Goal: Task Accomplishment & Management: Manage account settings

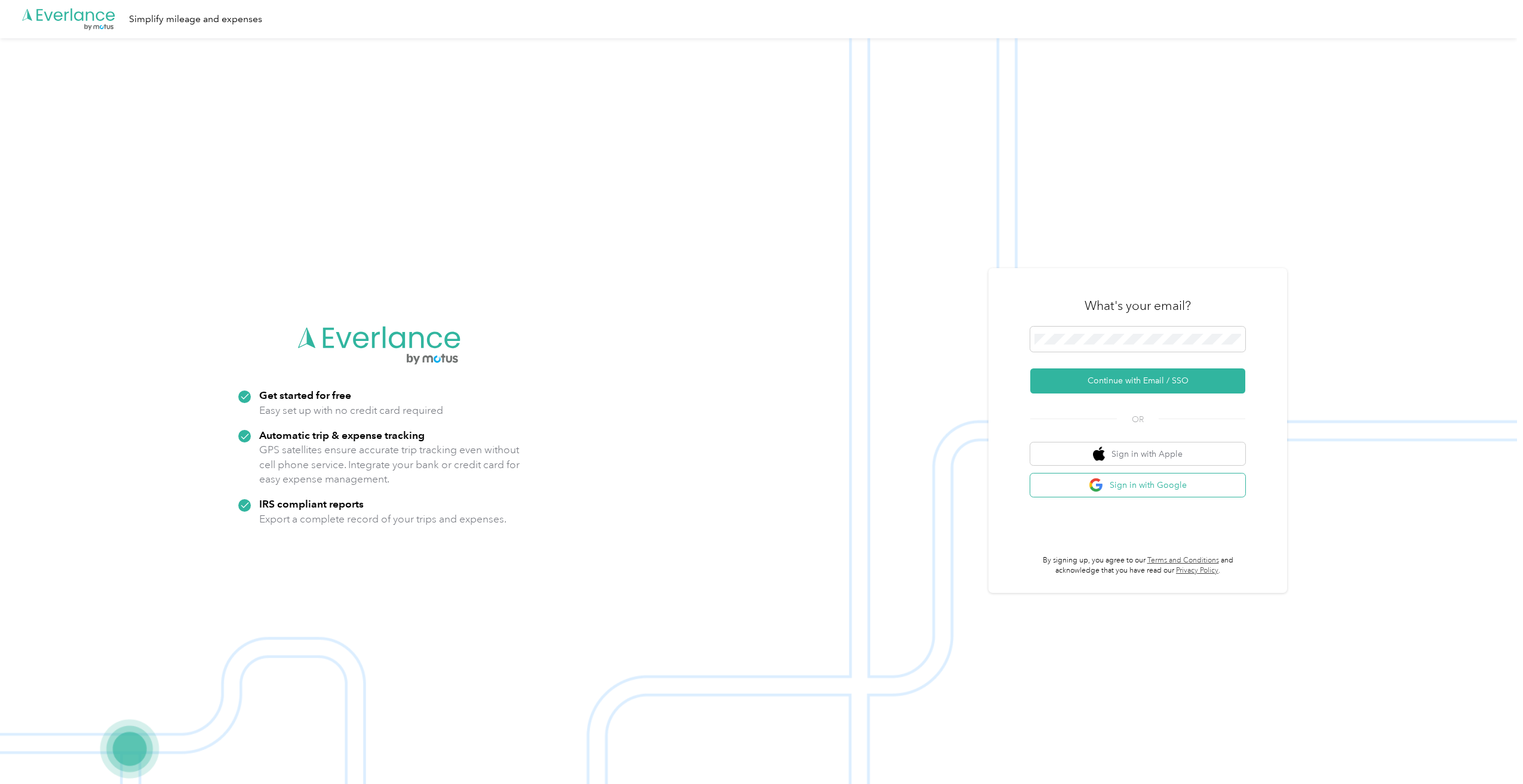
click at [1154, 484] on button "Sign in with Google" at bounding box center [1138, 485] width 215 height 24
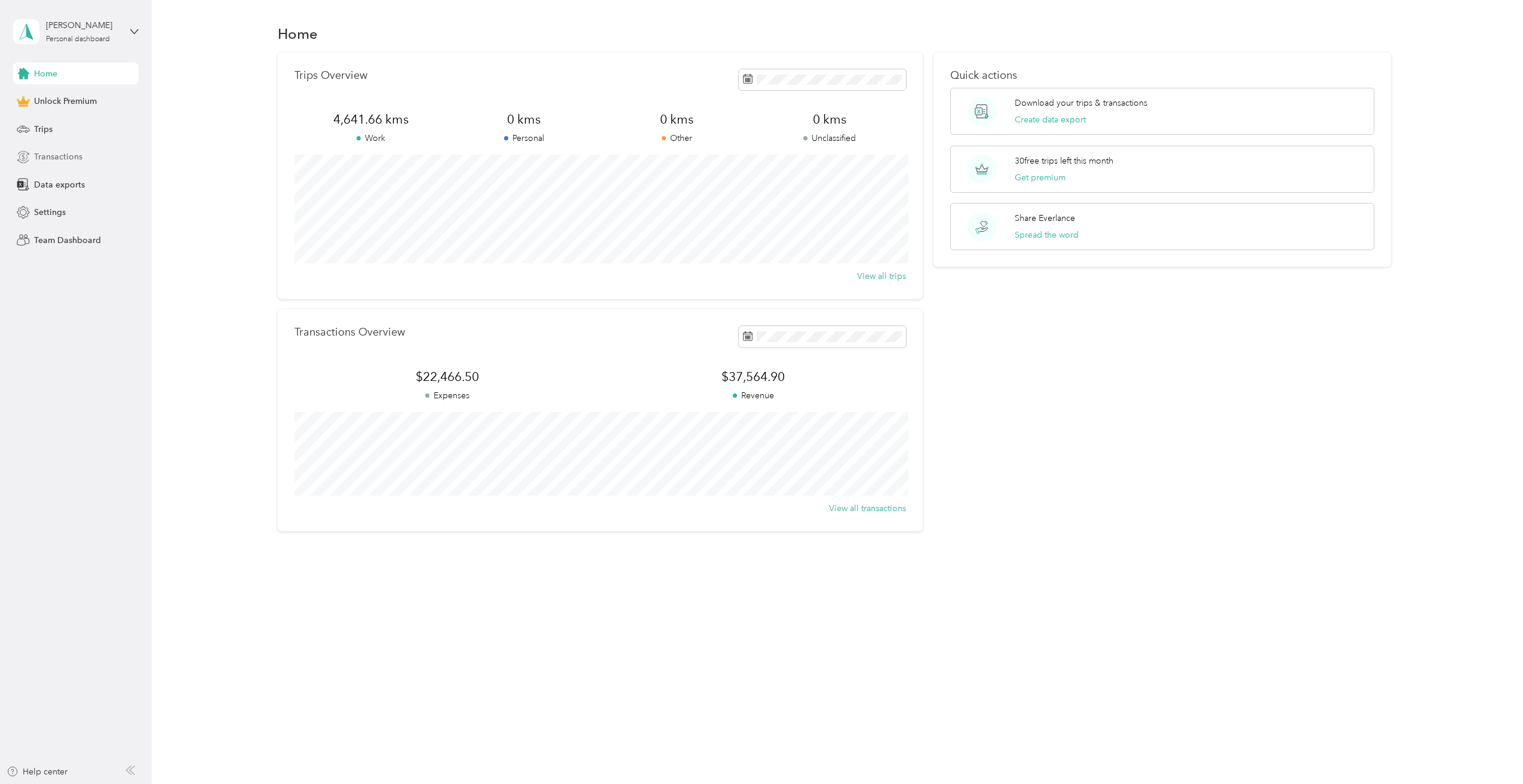
click at [50, 155] on span "Transactions" at bounding box center [58, 156] width 48 height 12
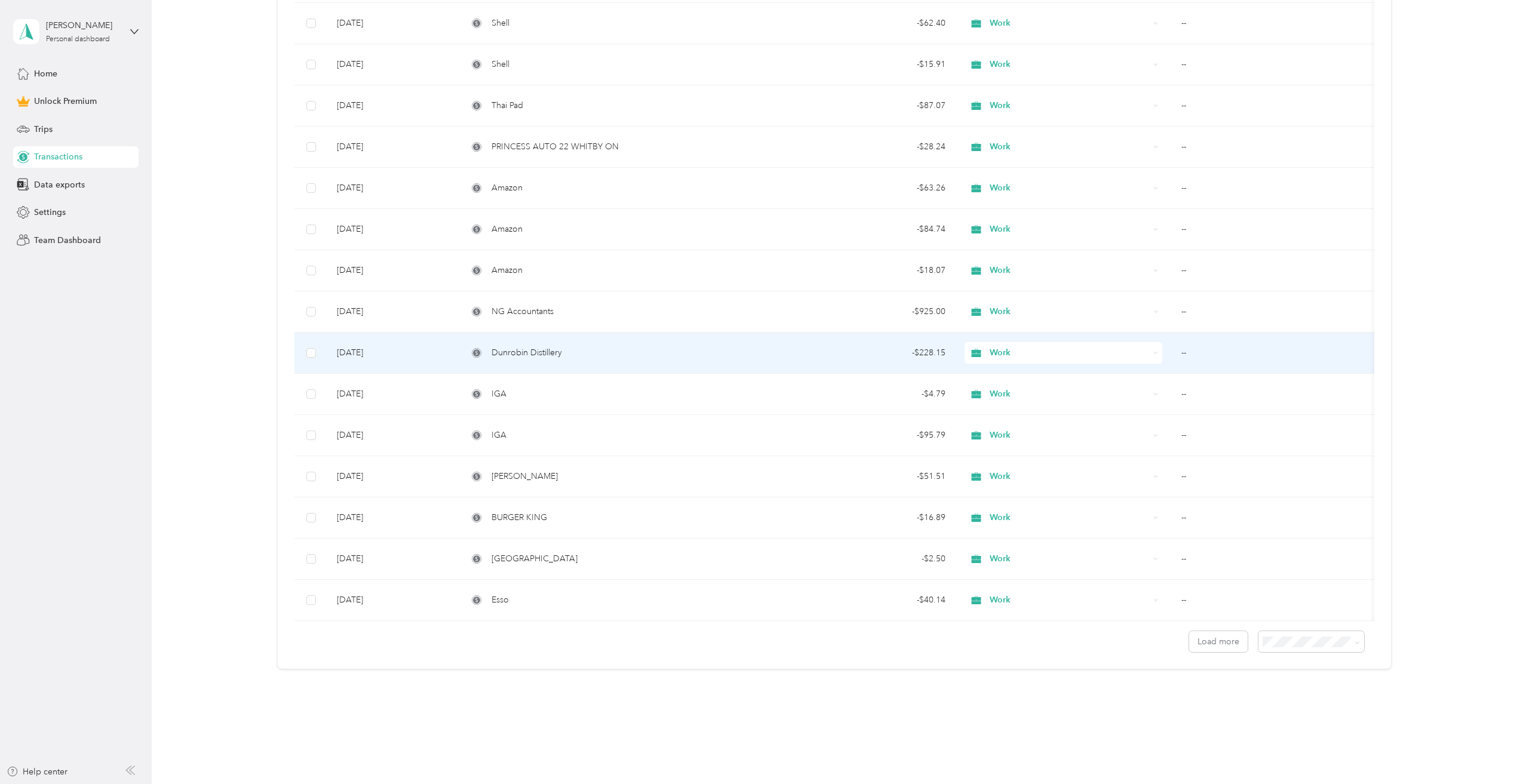
scroll to position [628, 0]
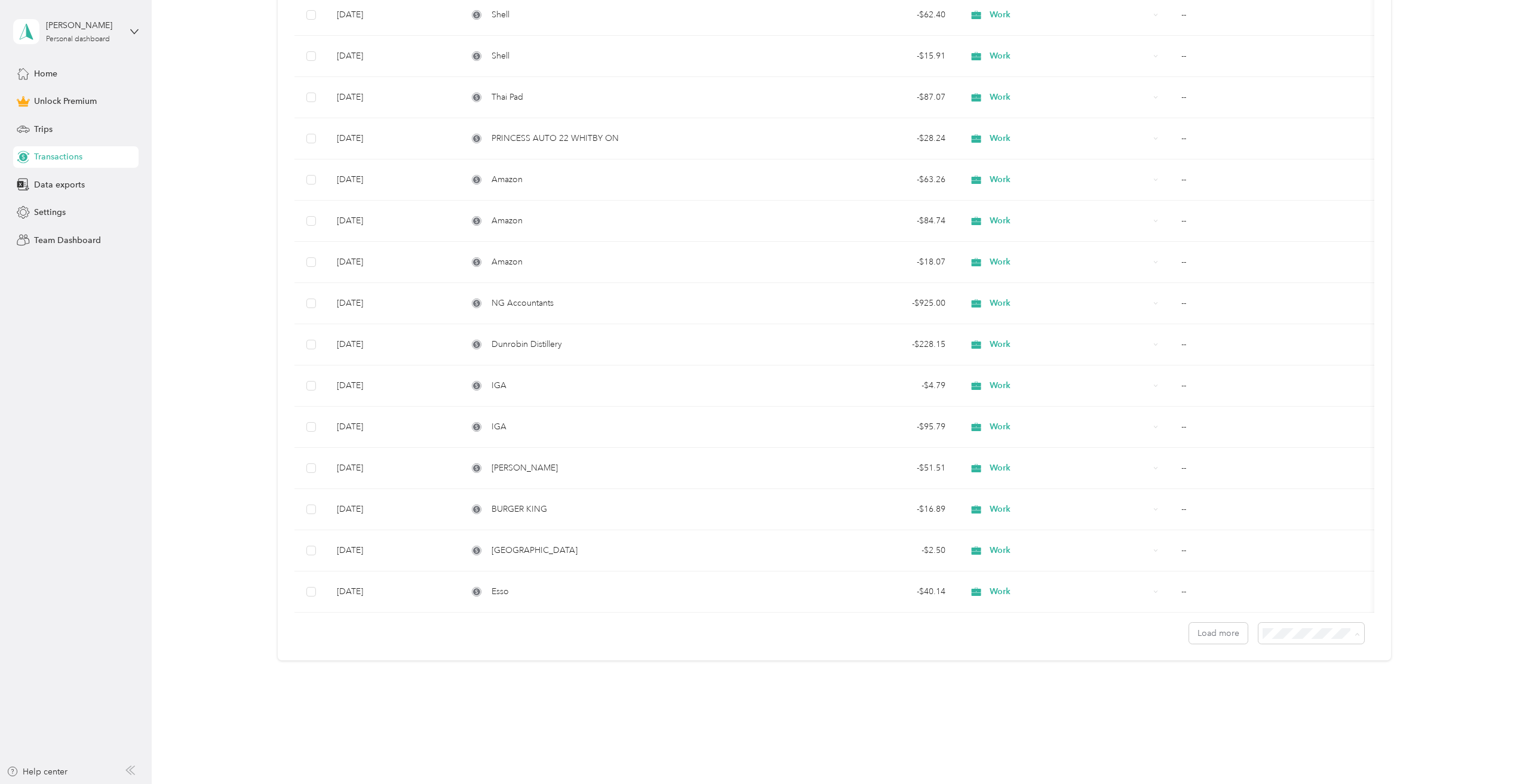
click at [1303, 698] on li "100 per load" at bounding box center [1308, 697] width 106 height 21
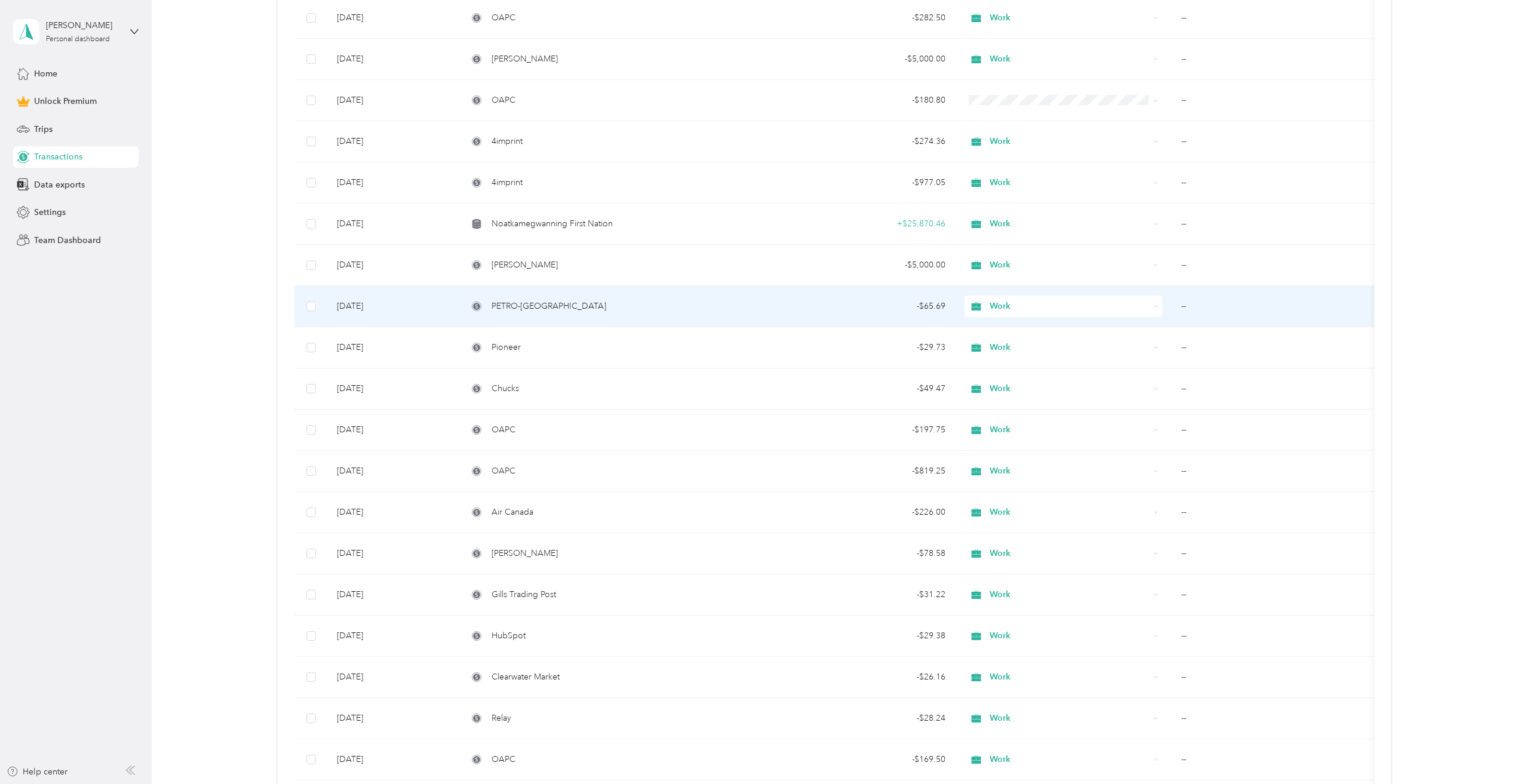
scroll to position [1254, 0]
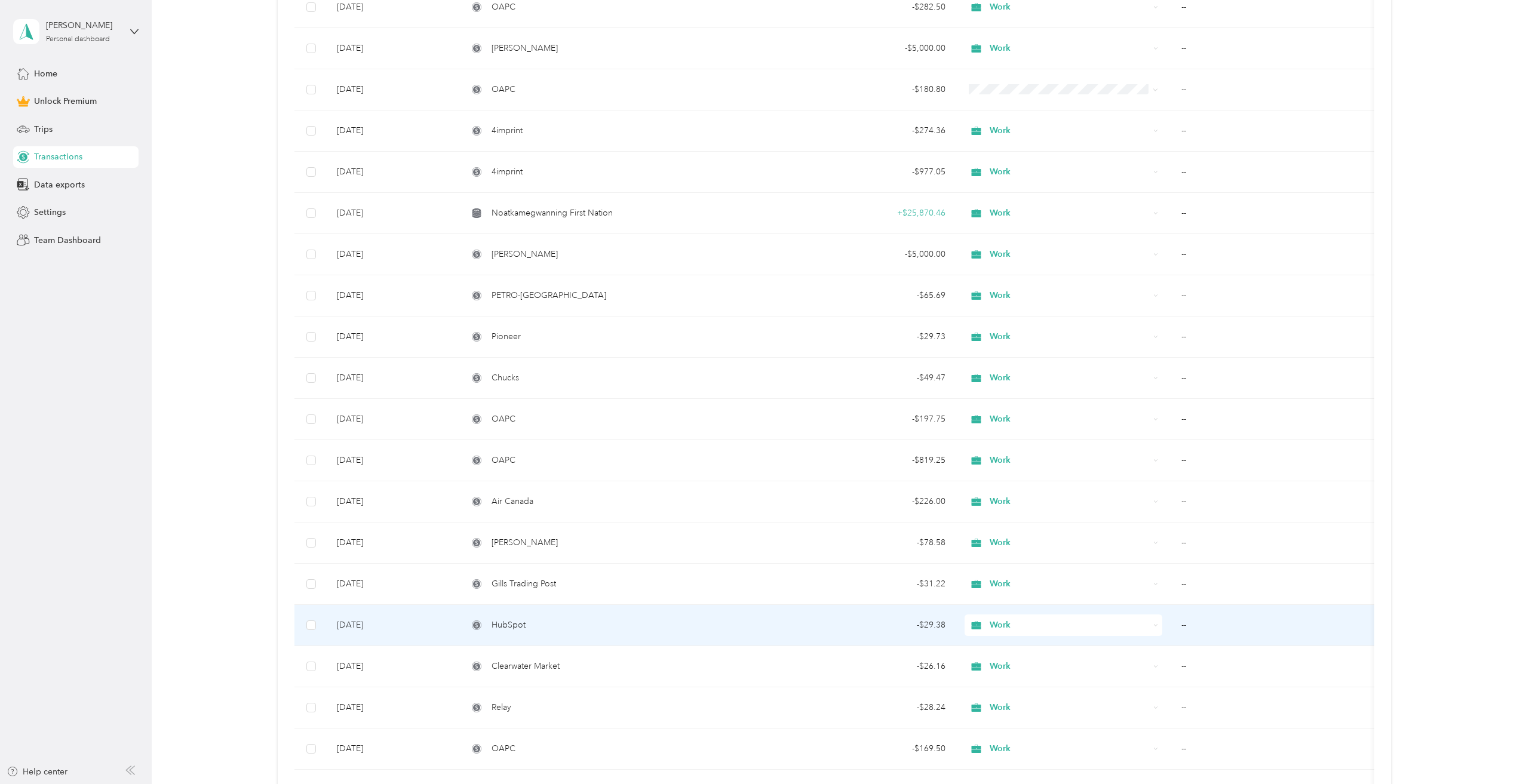
click at [556, 629] on div "HubSpot" at bounding box center [613, 625] width 291 height 13
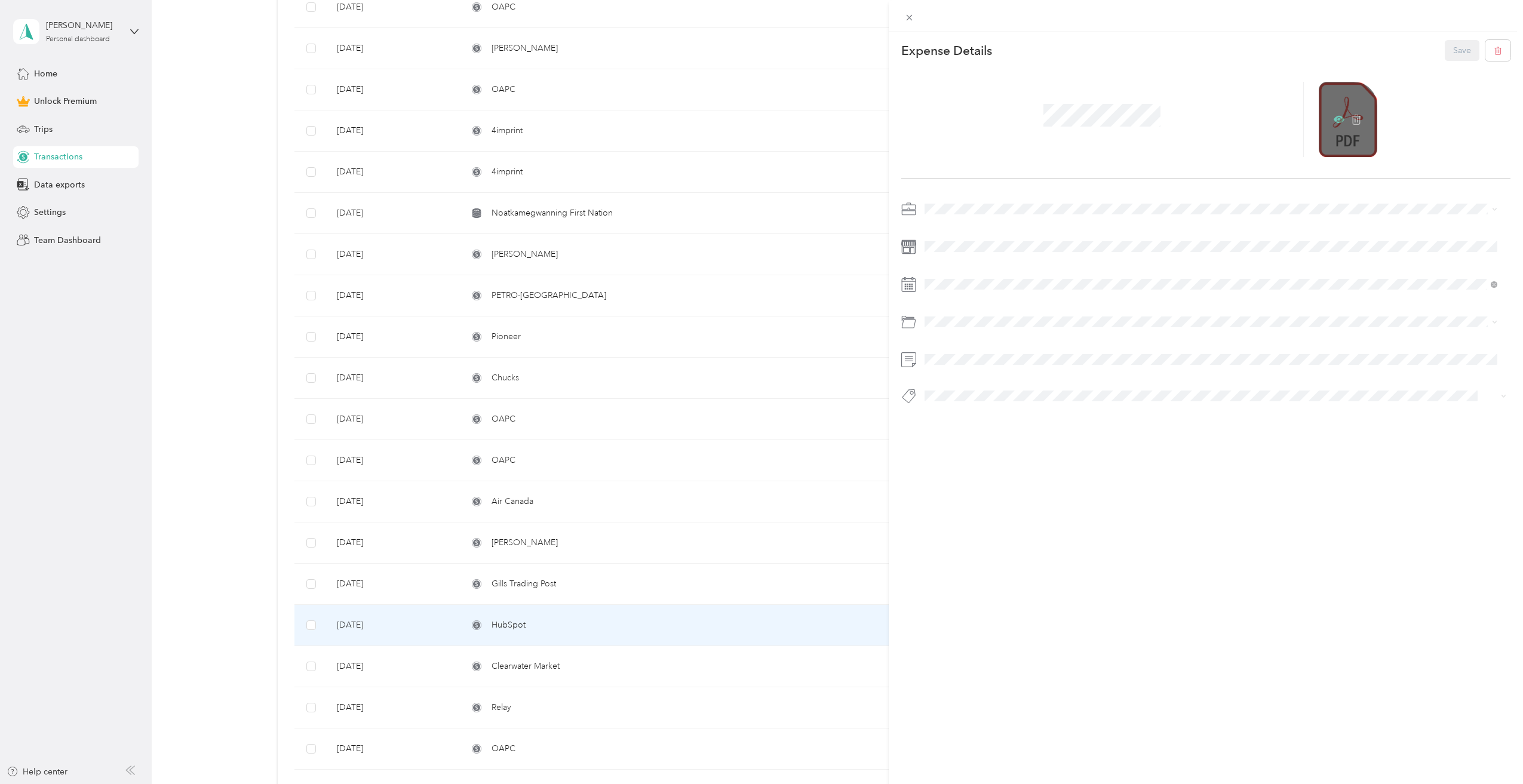
click at [1337, 121] on icon at bounding box center [1339, 119] width 10 height 7
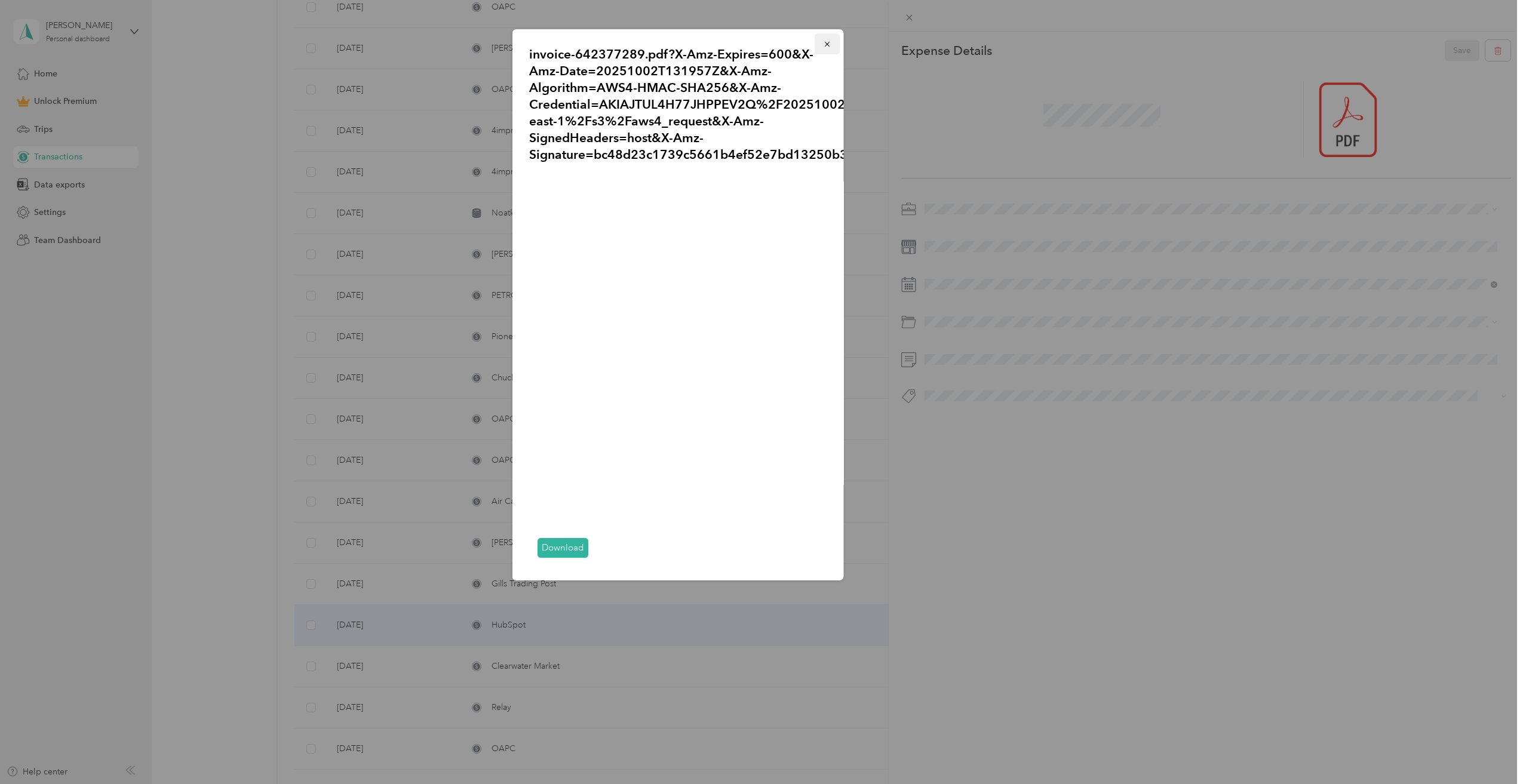
click at [827, 42] on icon "button" at bounding box center [827, 44] width 8 height 8
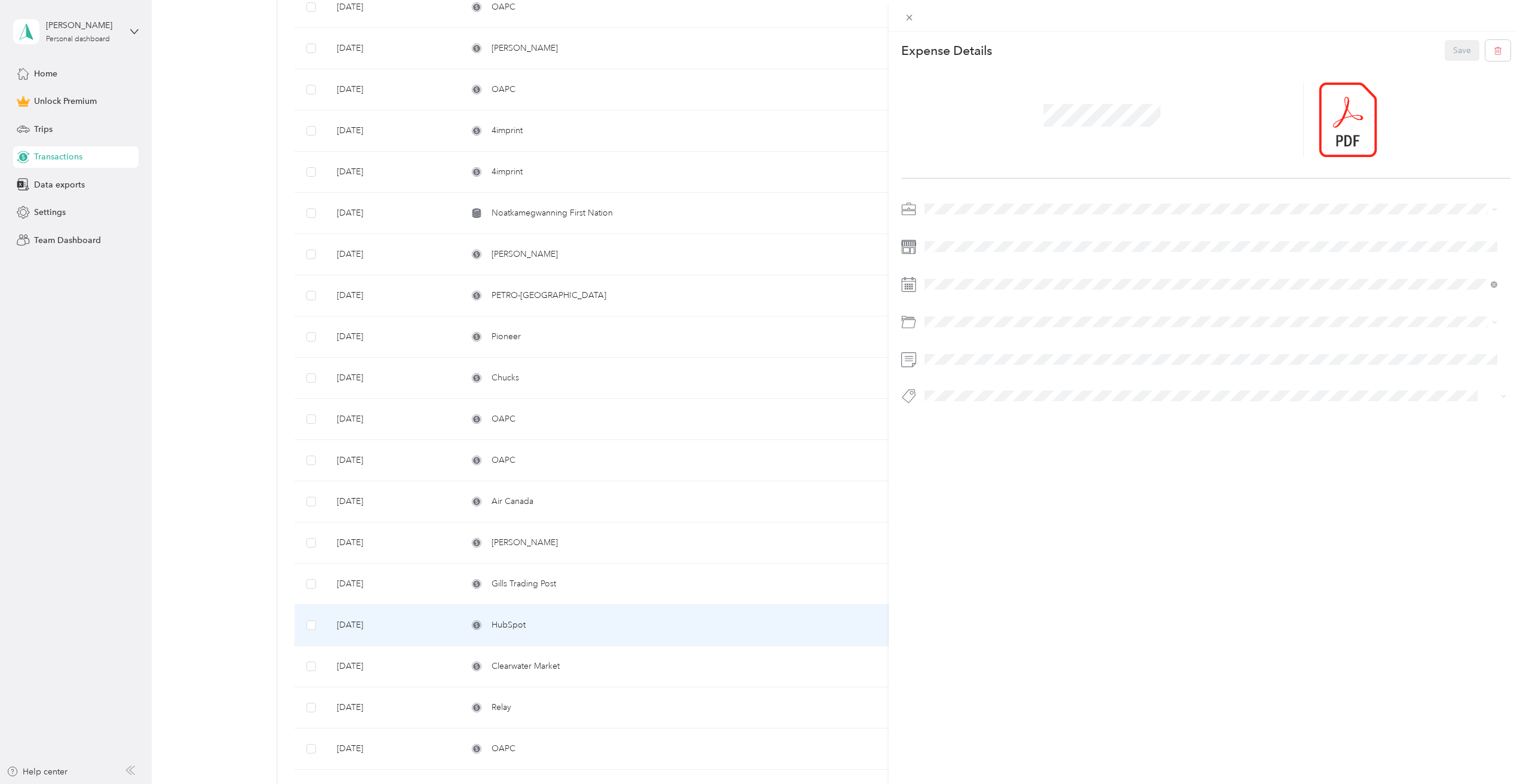
click at [54, 157] on div "This expense cannot be edited because it is either under review, approved, or p…" at bounding box center [762, 392] width 1523 height 784
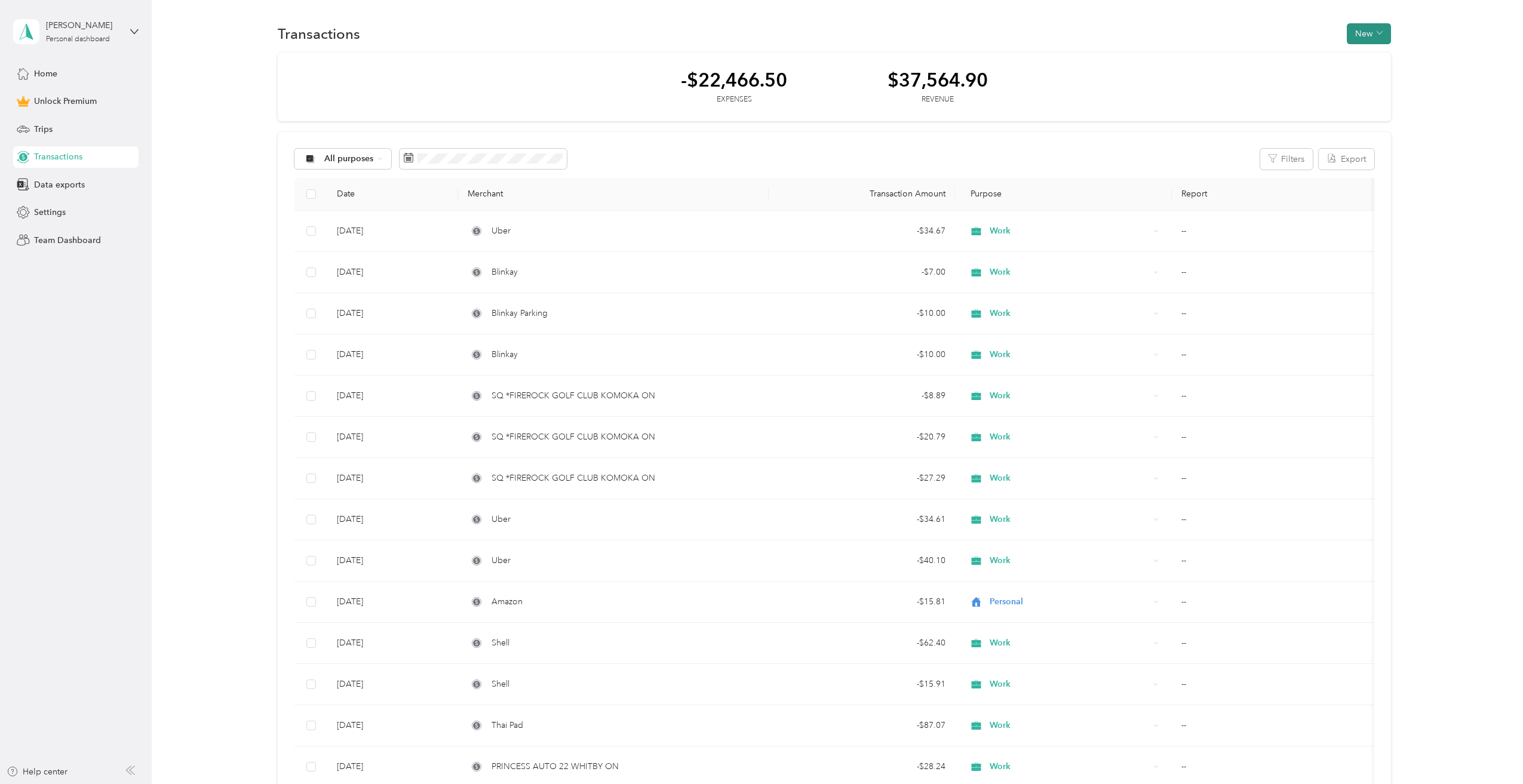
click at [1359, 37] on button "New" at bounding box center [1369, 34] width 44 height 21
click at [1356, 55] on span "Expense" at bounding box center [1363, 56] width 32 height 12
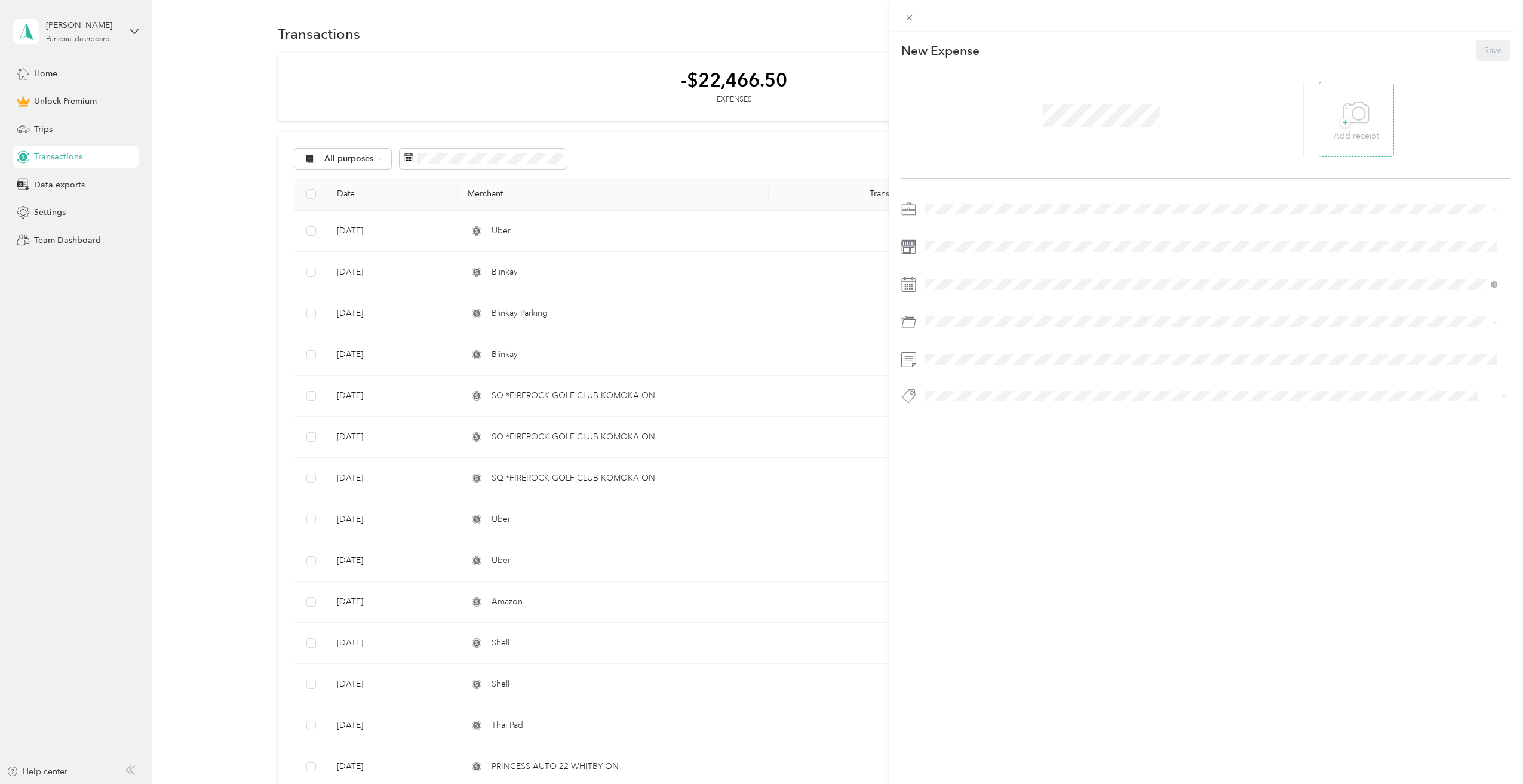
click at [1341, 125] on span "+" at bounding box center [1345, 123] width 9 height 9
click at [1338, 118] on icon at bounding box center [1339, 119] width 3 height 3
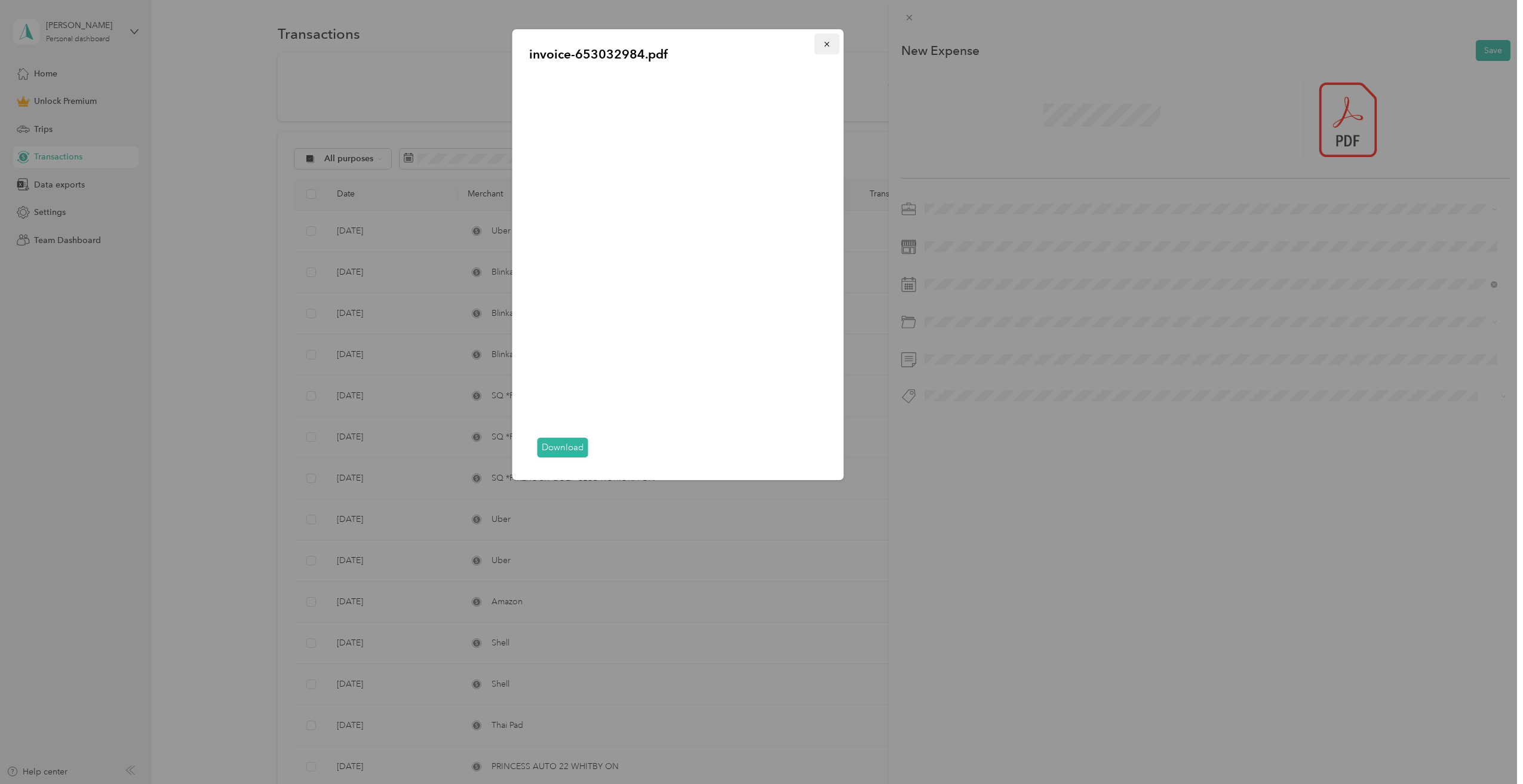
click at [824, 45] on icon "button" at bounding box center [827, 44] width 8 height 8
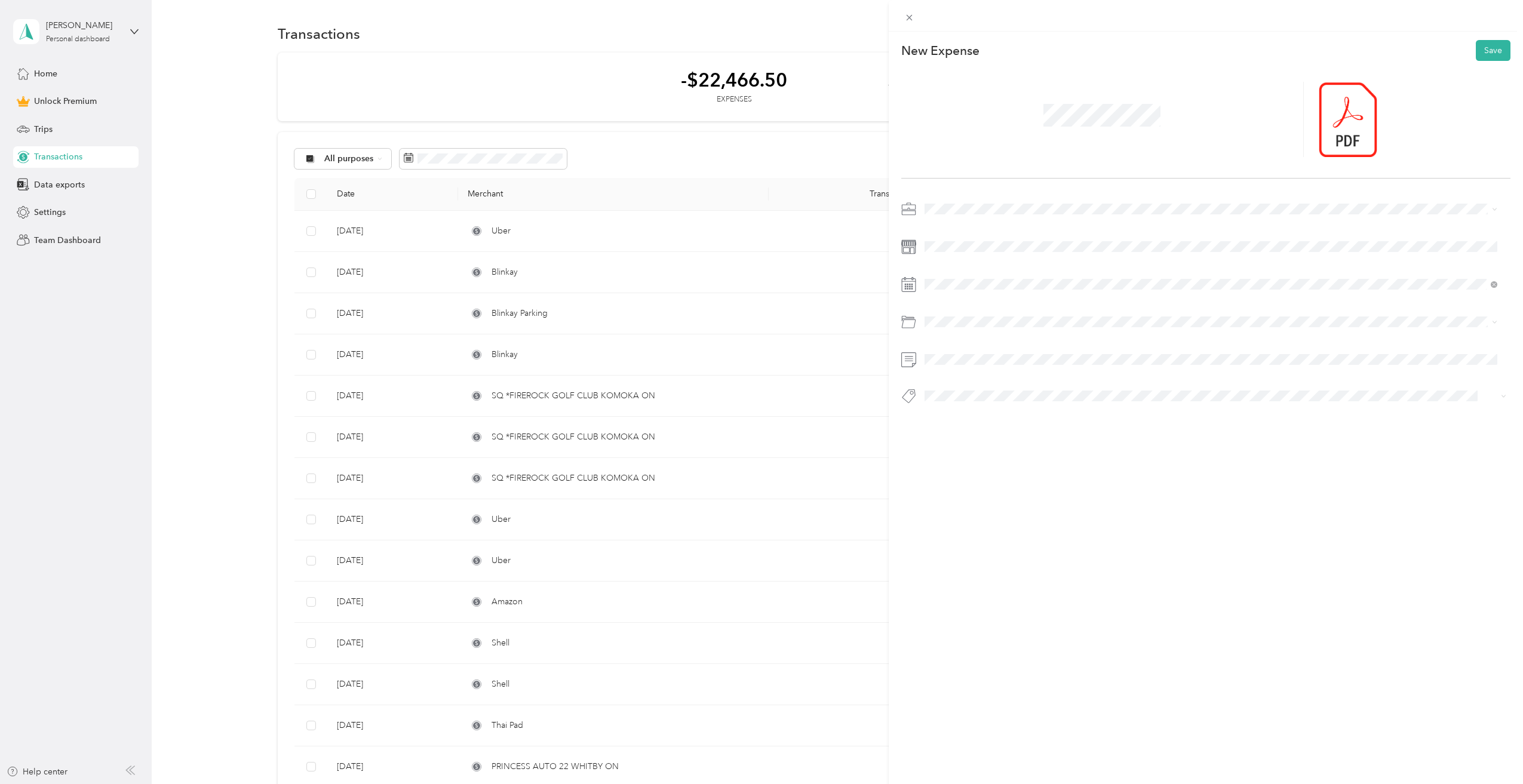
click at [968, 203] on span at bounding box center [1215, 208] width 590 height 19
click at [952, 232] on li "Work" at bounding box center [1211, 223] width 582 height 21
click at [1332, 127] on div at bounding box center [1348, 119] width 59 height 75
click at [1338, 123] on icon at bounding box center [1339, 119] width 10 height 10
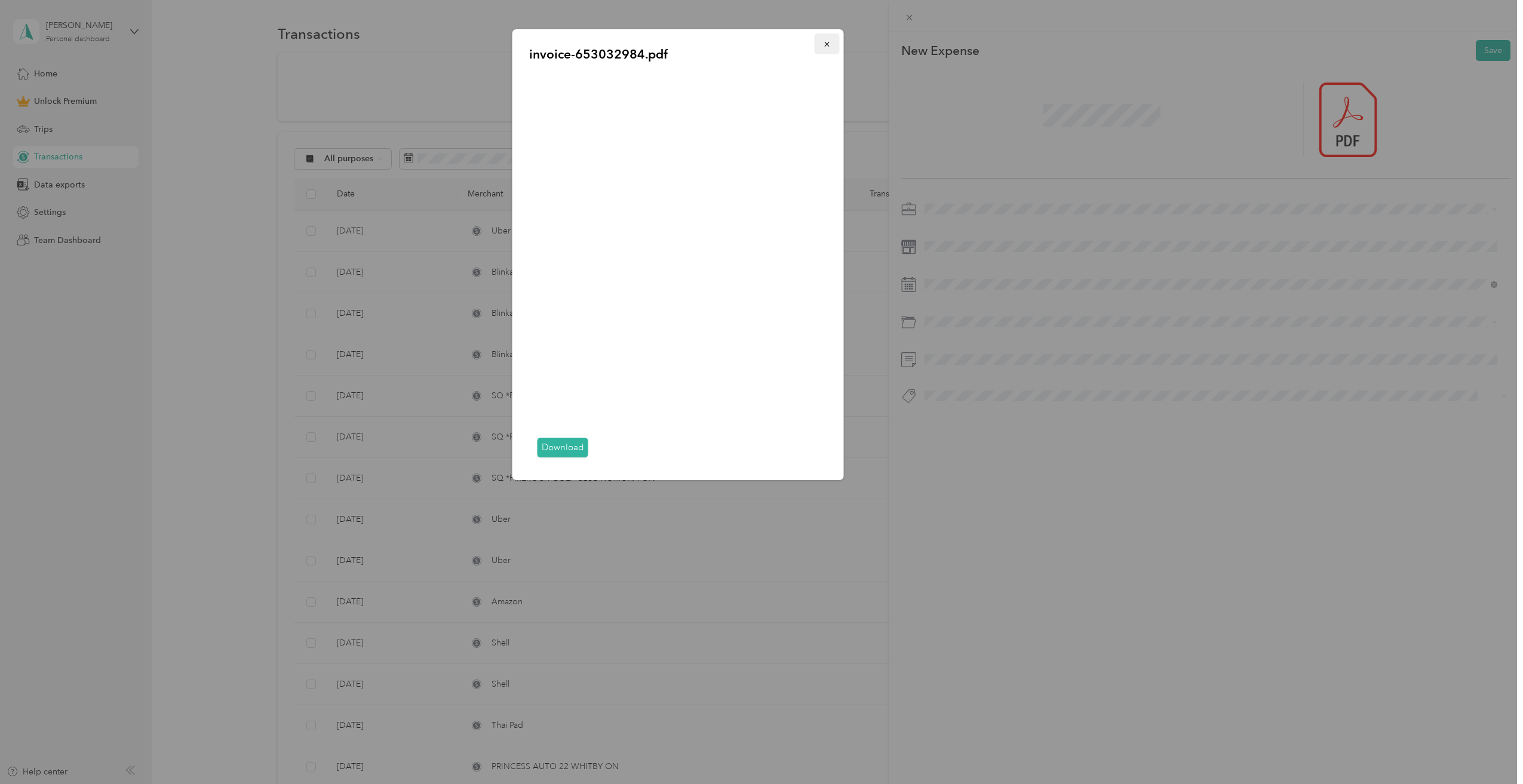
click at [826, 45] on icon "button" at bounding box center [827, 44] width 8 height 8
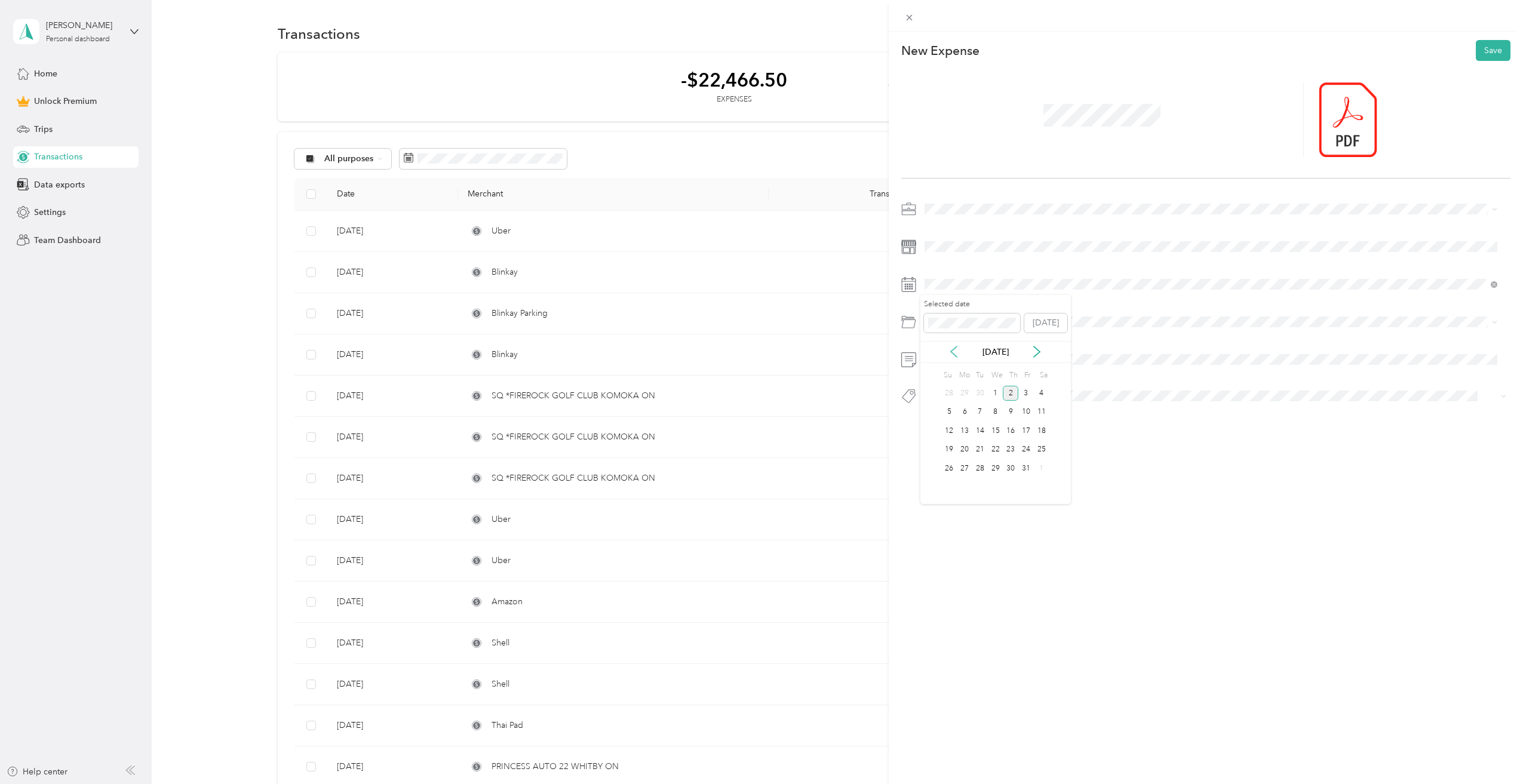
click at [953, 351] on icon at bounding box center [954, 352] width 12 height 12
click at [1008, 415] on div "11" at bounding box center [1011, 412] width 16 height 15
click at [989, 401] on div "Software" at bounding box center [1211, 403] width 565 height 12
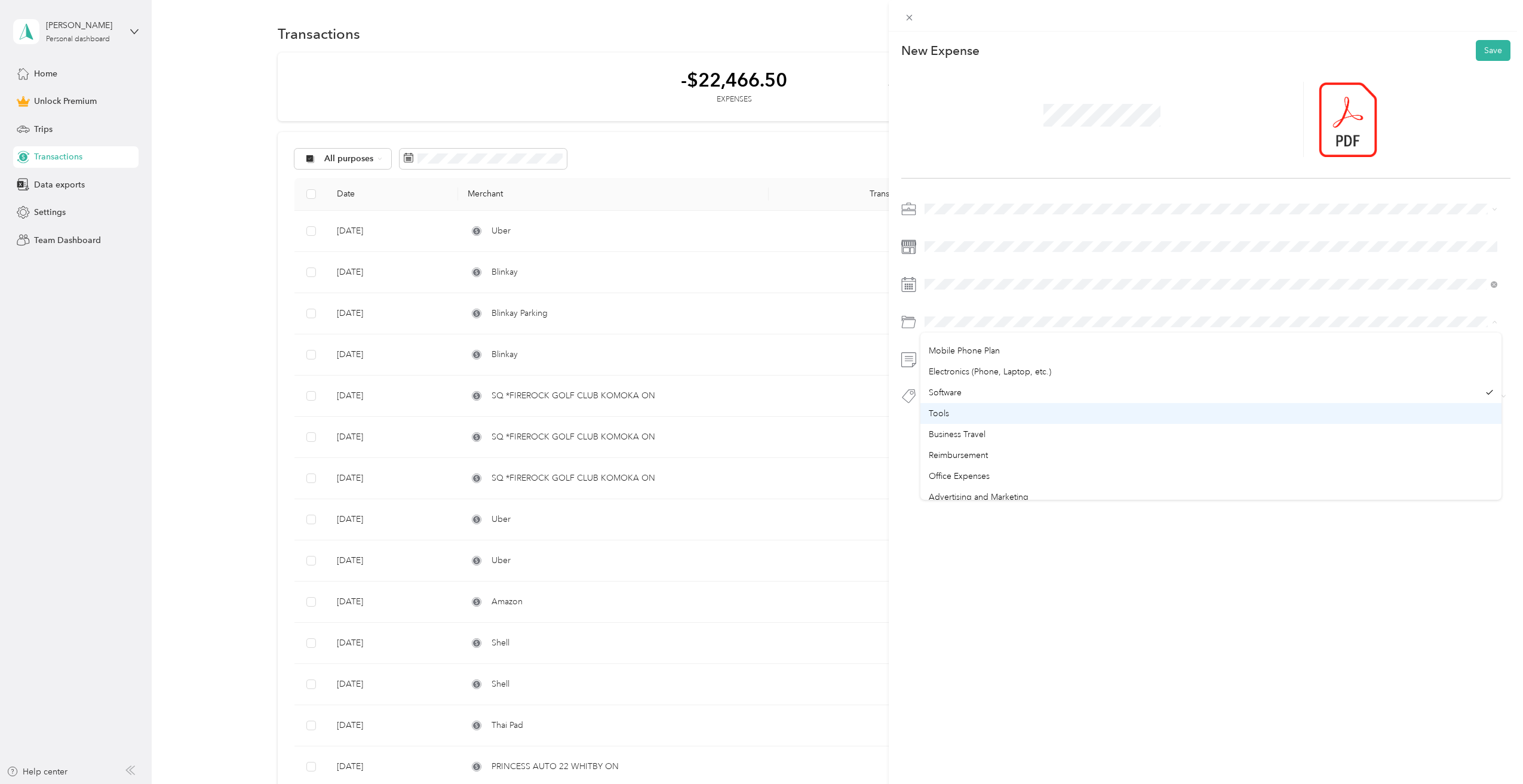
scroll to position [298, 0]
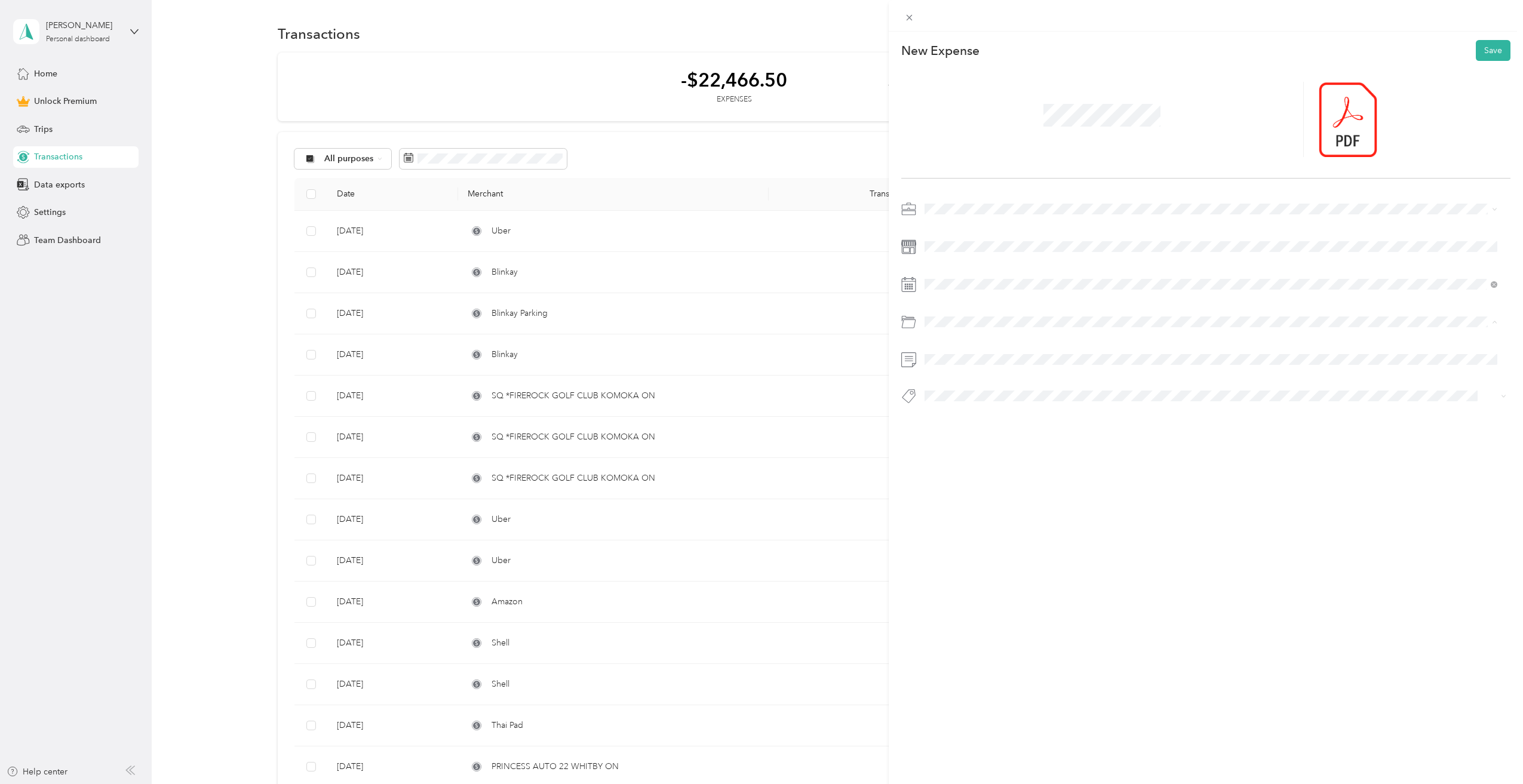
click at [974, 399] on ol "Custom categories Loan Repayment Dividend Dispersal Default categories Gasoline…" at bounding box center [1211, 416] width 582 height 167
click at [1106, 302] on div at bounding box center [1206, 306] width 610 height 213
click at [1489, 52] on button "Save" at bounding box center [1493, 50] width 35 height 21
